Goal: Contribute content

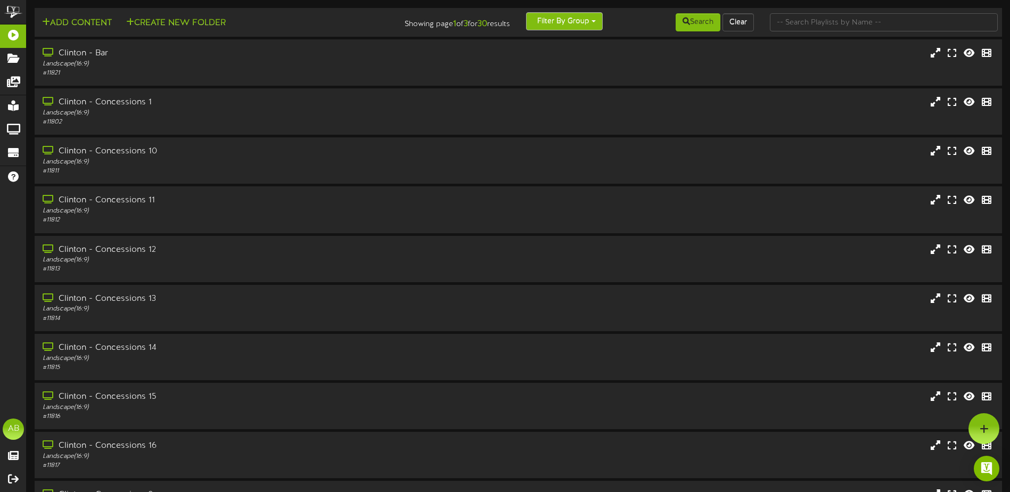
click at [578, 24] on button "Filter By Group" at bounding box center [564, 21] width 77 height 18
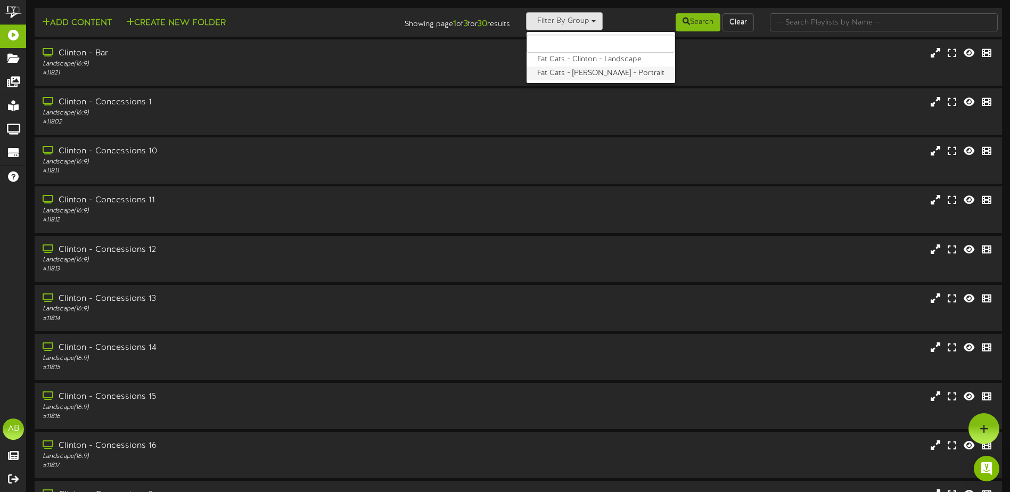
click at [577, 73] on label "Fat Cats - [PERSON_NAME] - Portrait" at bounding box center [600, 74] width 148 height 14
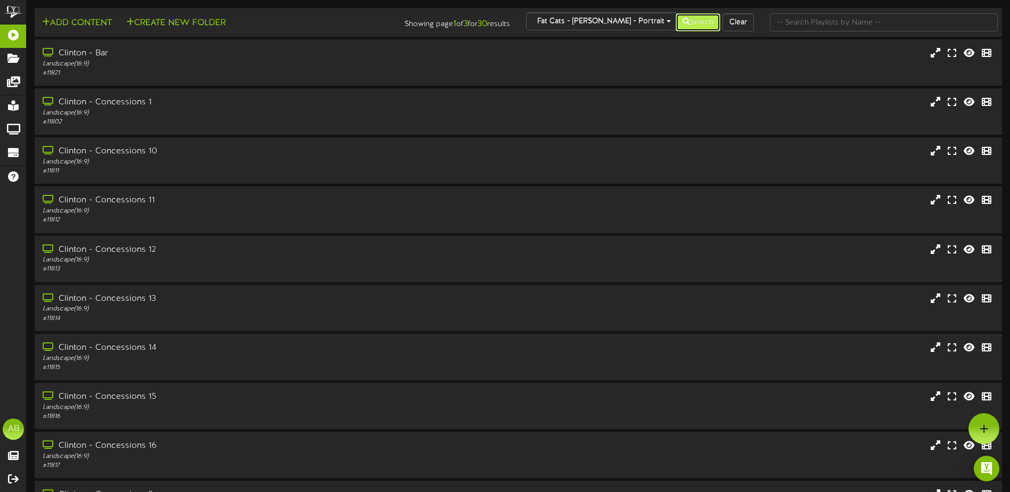
click at [682, 23] on icon at bounding box center [685, 21] width 7 height 7
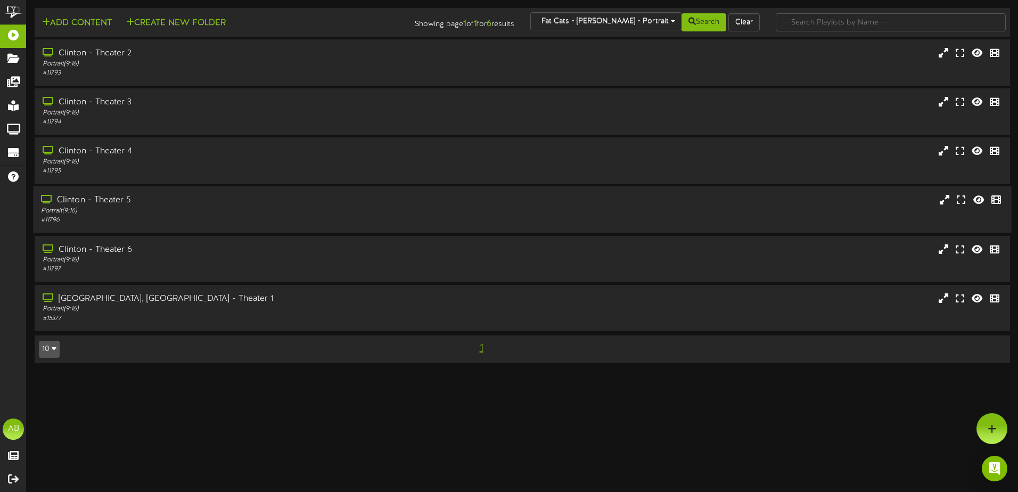
click at [152, 197] on div "Clinton - Theater 5" at bounding box center [237, 200] width 392 height 12
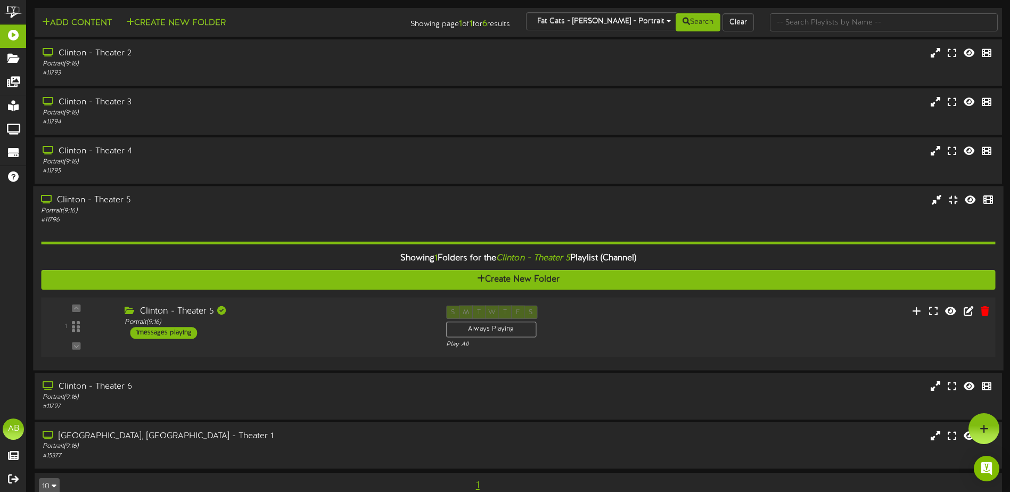
click at [309, 330] on div "Clinton - Theater 5 Portrait ( 9:16 ) 1 messages playing" at bounding box center [277, 322] width 321 height 34
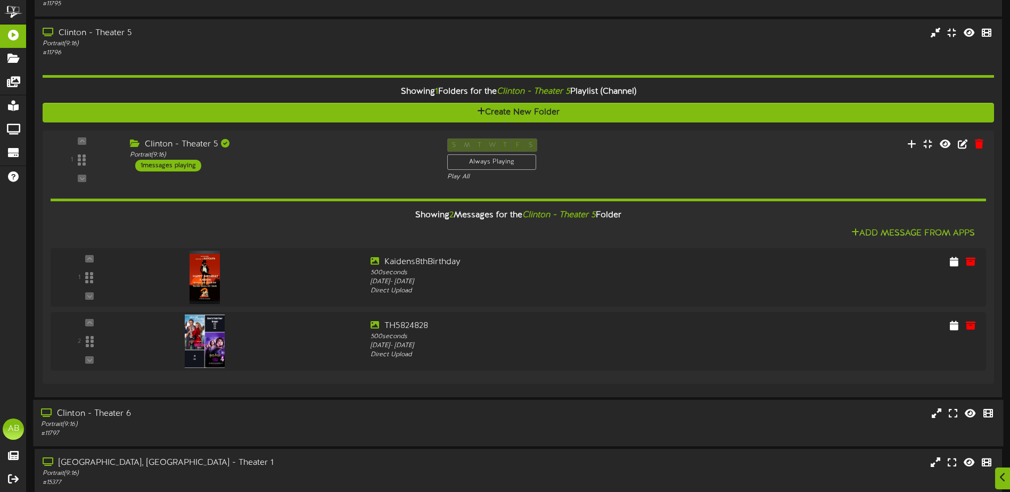
scroll to position [213, 0]
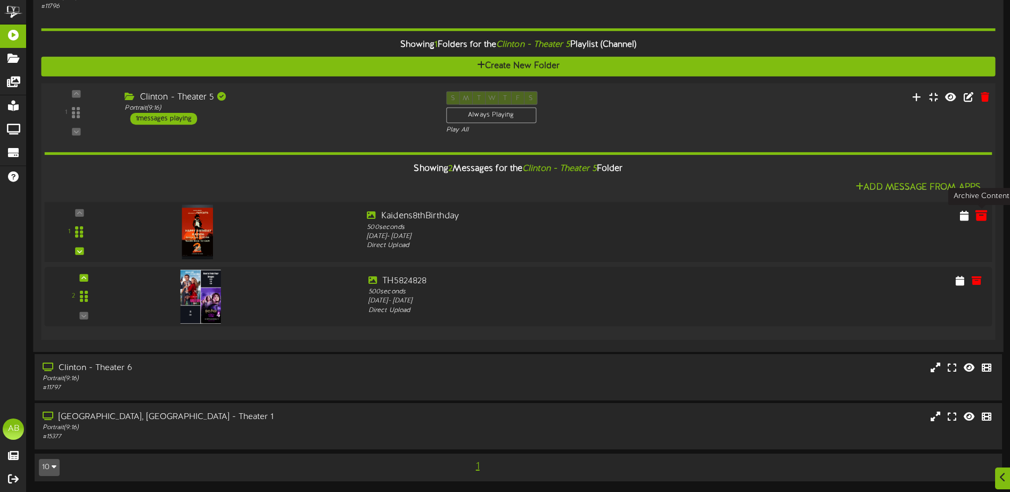
click at [983, 216] on icon at bounding box center [981, 216] width 12 height 12
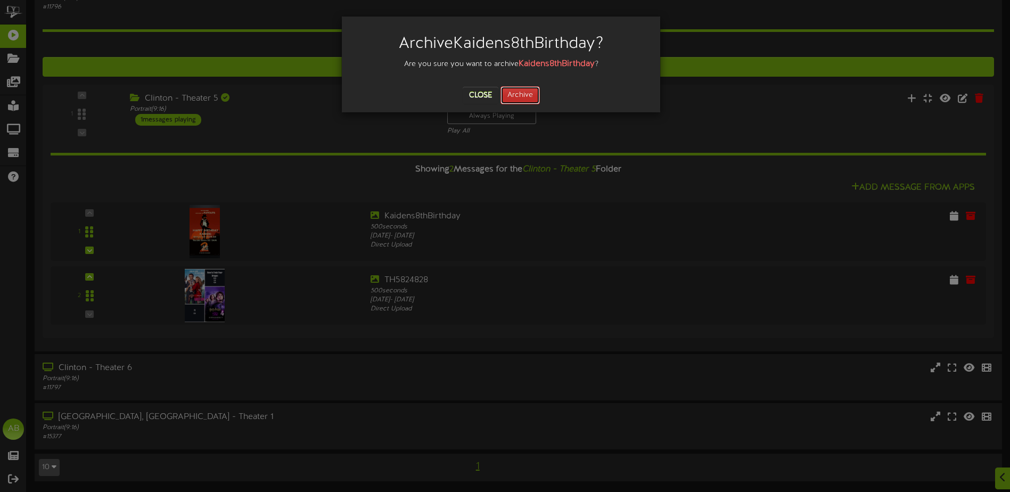
click at [520, 100] on button "Archive" at bounding box center [519, 95] width 39 height 18
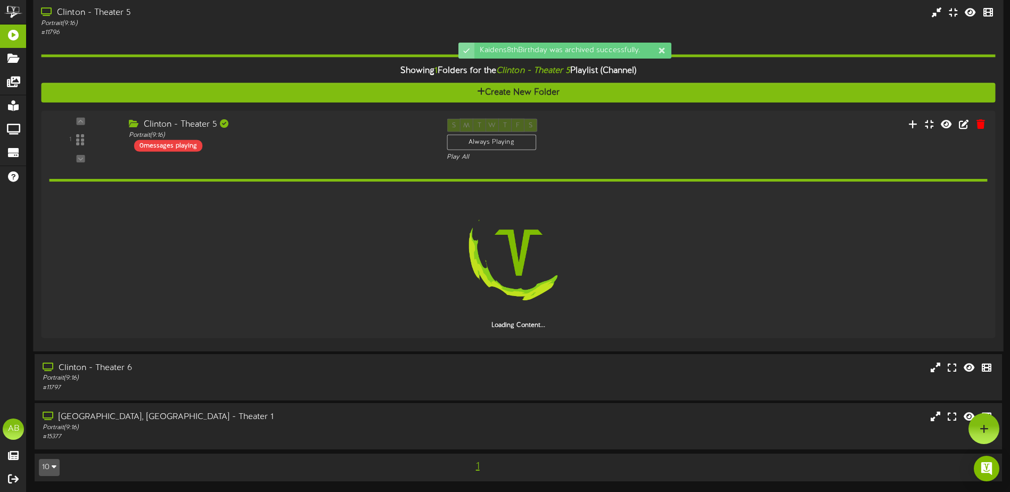
scroll to position [149, 0]
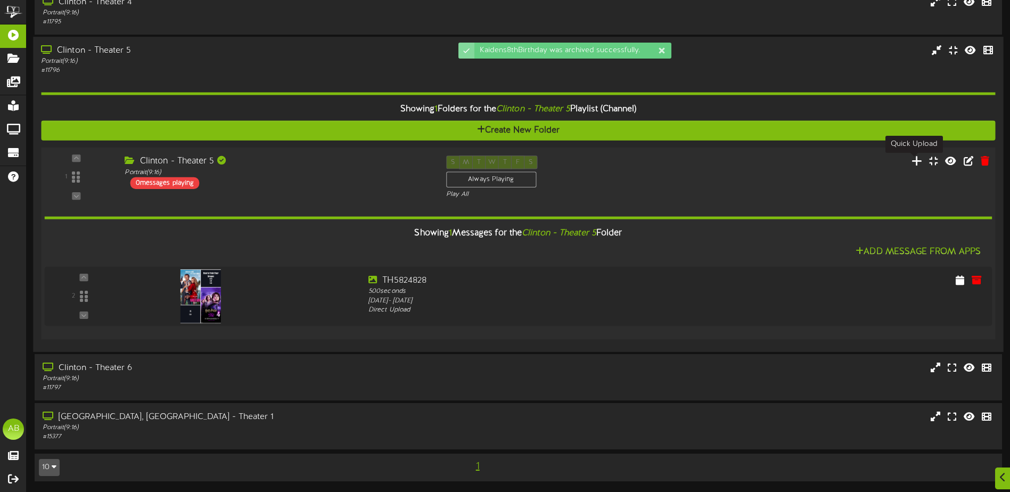
click at [911, 160] on button at bounding box center [917, 162] width 18 height 16
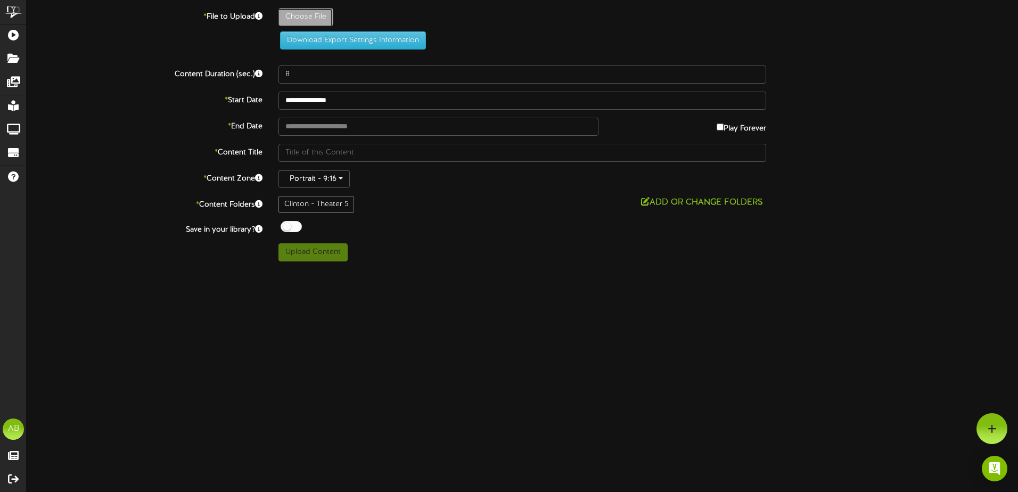
type input "**********"
type input "NakedGun2"
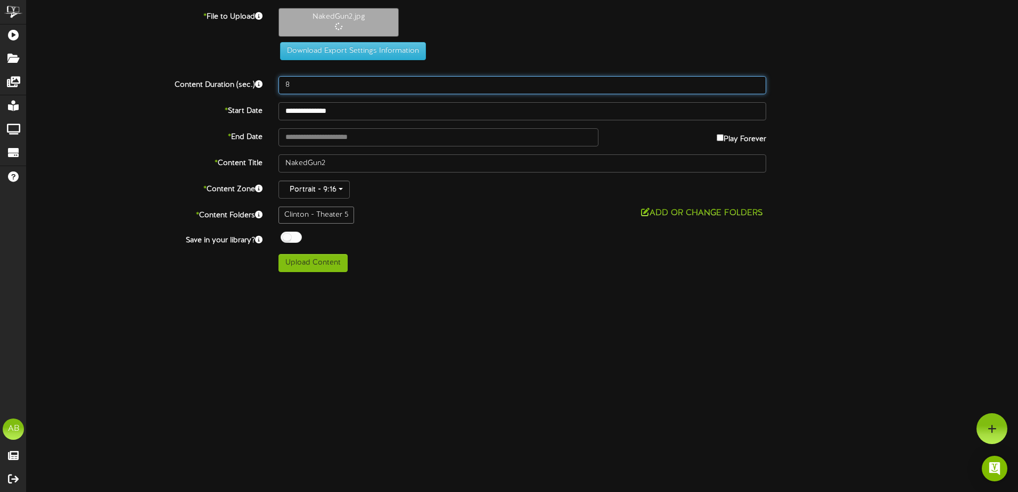
drag, startPoint x: 325, startPoint y: 87, endPoint x: 256, endPoint y: 90, distance: 69.3
click at [256, 90] on div "Content Duration (sec.) 8" at bounding box center [522, 85] width 1007 height 18
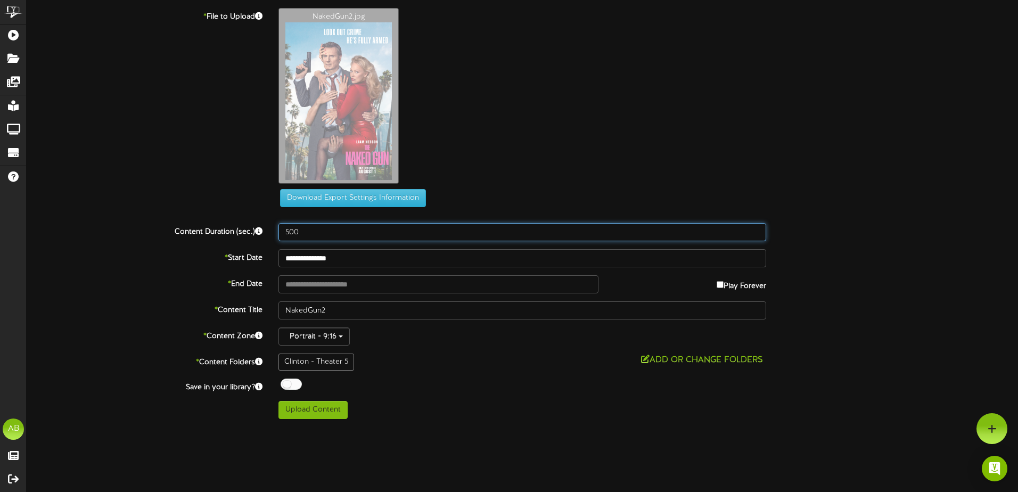
type input "500"
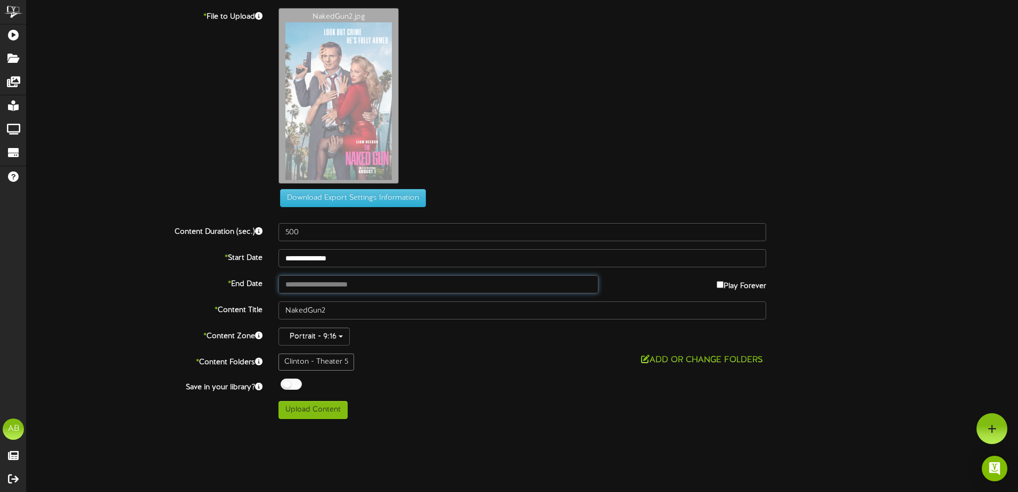
click at [349, 283] on input "text" at bounding box center [438, 284] width 320 height 18
type input "**********"
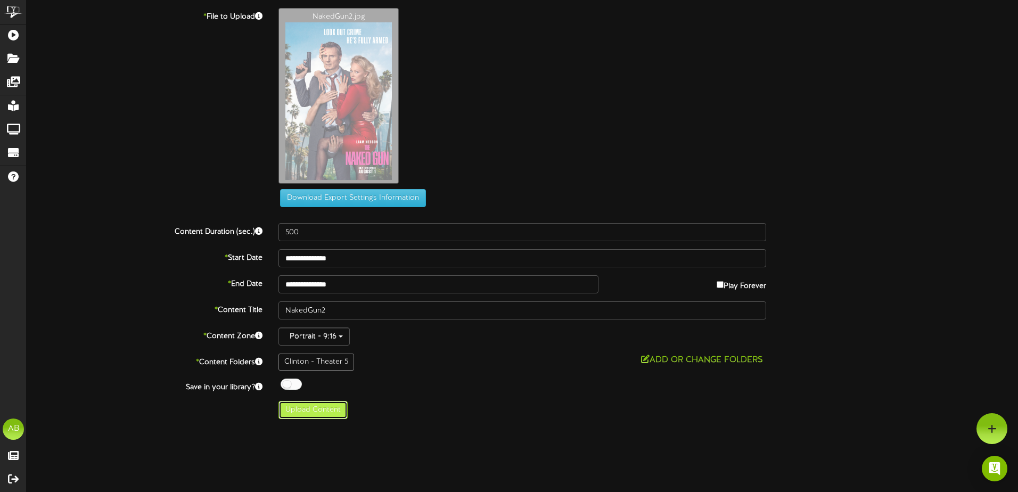
click at [320, 405] on button "Upload Content" at bounding box center [312, 410] width 69 height 18
